Goal: Transaction & Acquisition: Purchase product/service

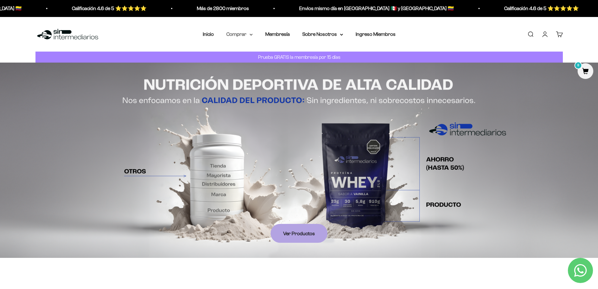
click at [250, 34] on icon at bounding box center [251, 34] width 3 height 2
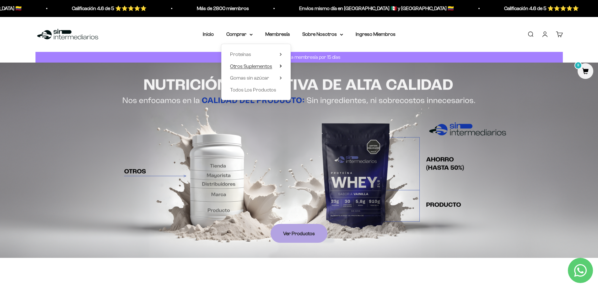
drag, startPoint x: 266, startPoint y: 64, endPoint x: 281, endPoint y: 64, distance: 14.8
click at [281, 64] on summary "Otros Suplementos" at bounding box center [256, 66] width 52 height 8
click at [281, 76] on summary "Gomas sin azúcar" at bounding box center [256, 78] width 52 height 8
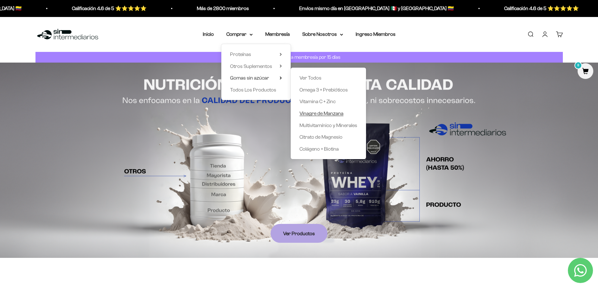
click at [332, 115] on span "Vinagre de Manzana" at bounding box center [322, 113] width 44 height 5
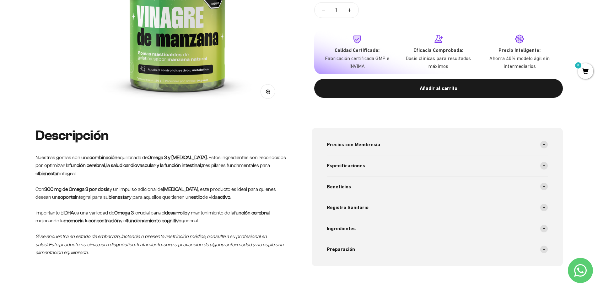
scroll to position [126, 0]
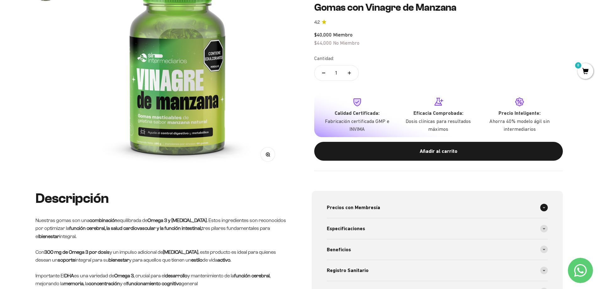
click at [332, 209] on span "Precios con Membresía" at bounding box center [353, 207] width 53 height 8
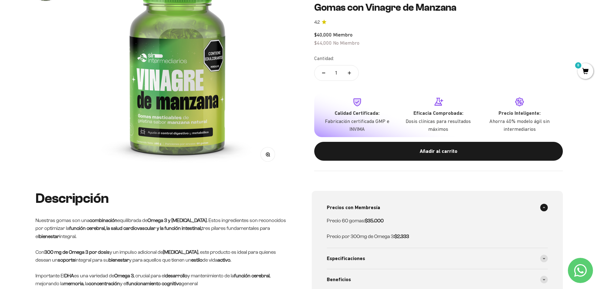
click at [291, 196] on div "Descripción Nuestras gomas son una combinación equilibrada de Omega 3 y prebiót…" at bounding box center [299, 275] width 528 height 168
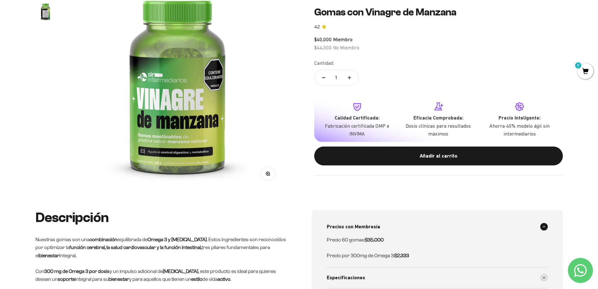
scroll to position [94, 0]
